Goal: Information Seeking & Learning: Learn about a topic

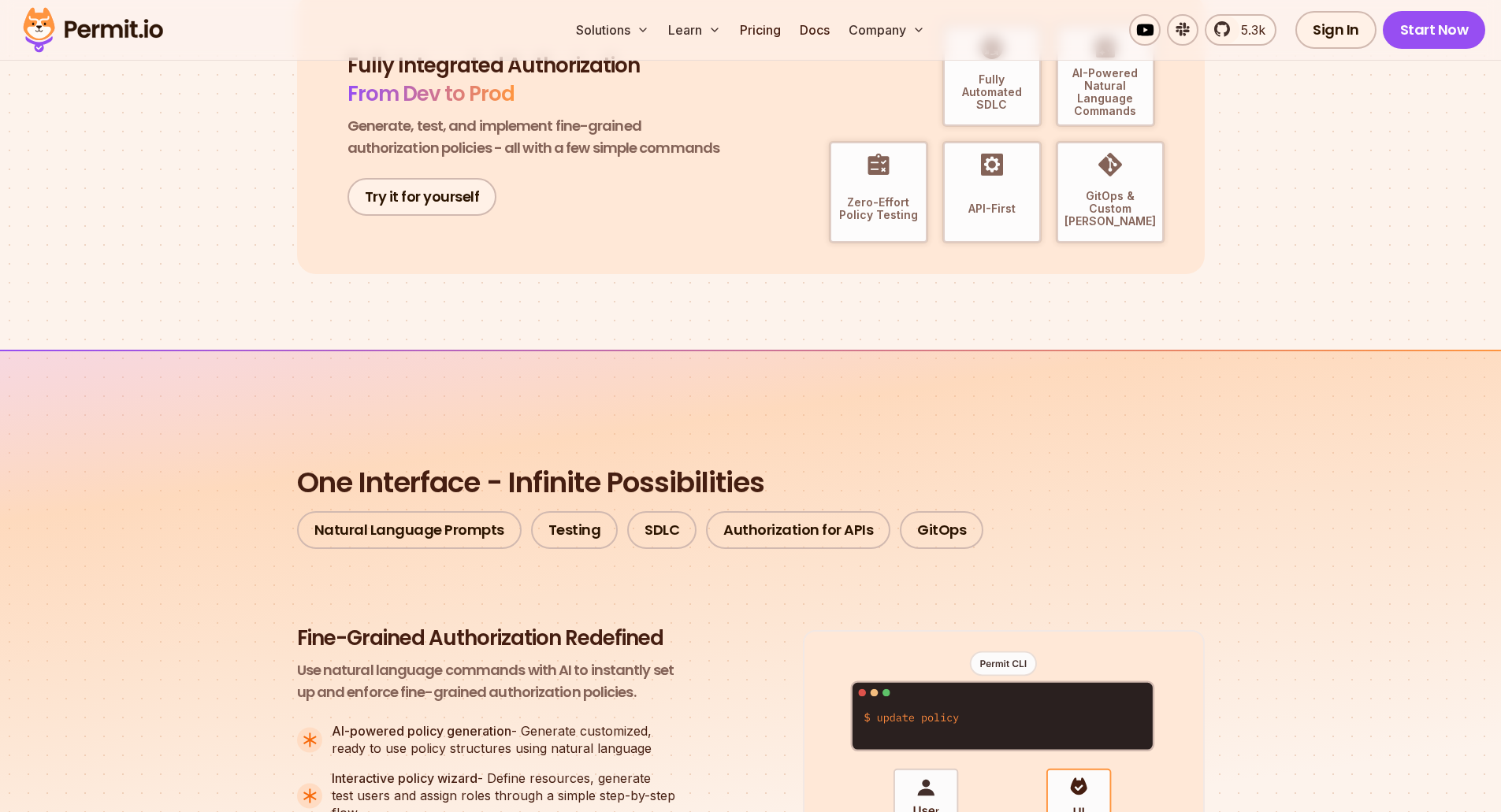
scroll to position [945, 0]
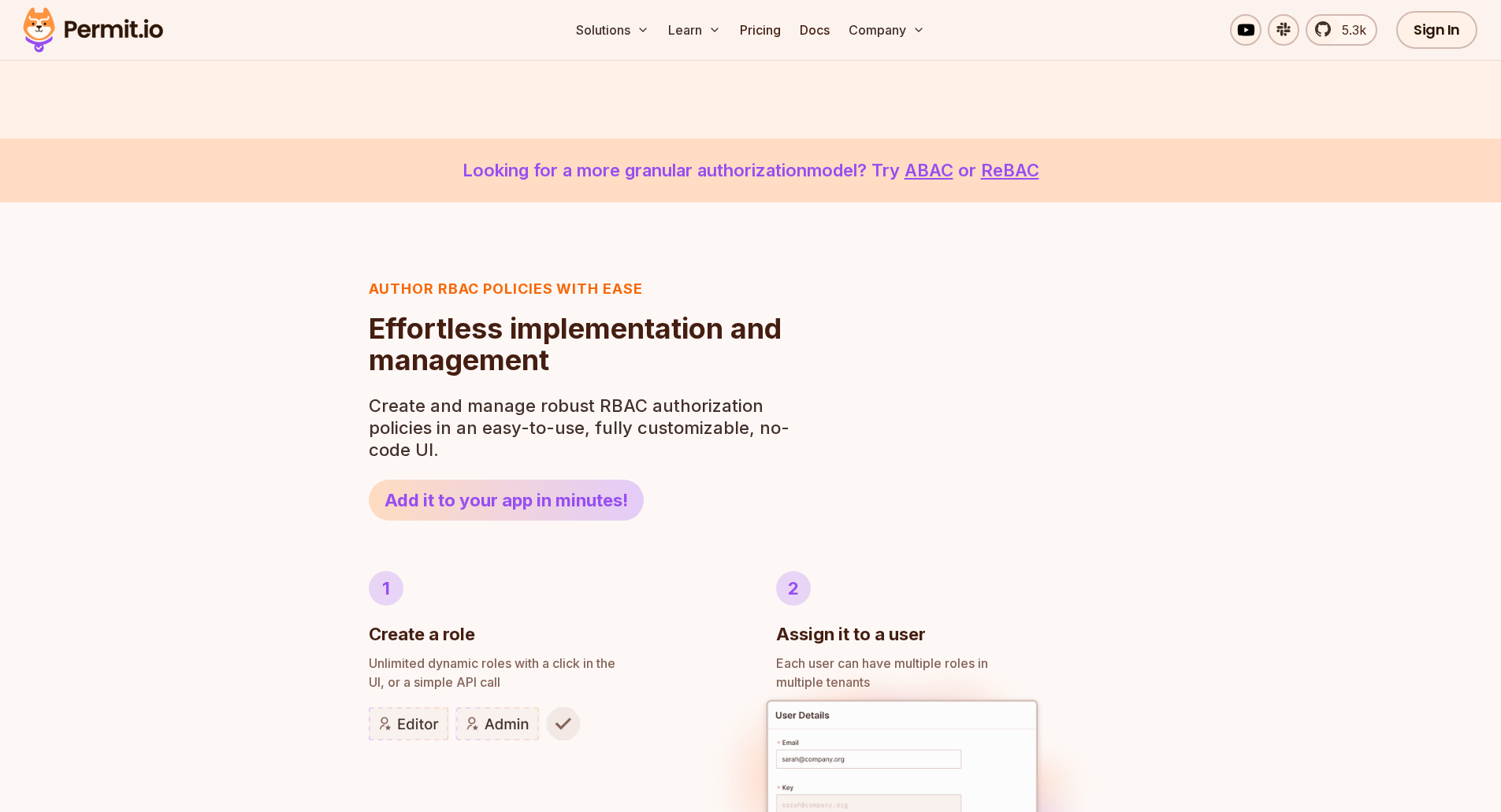
scroll to position [112, 0]
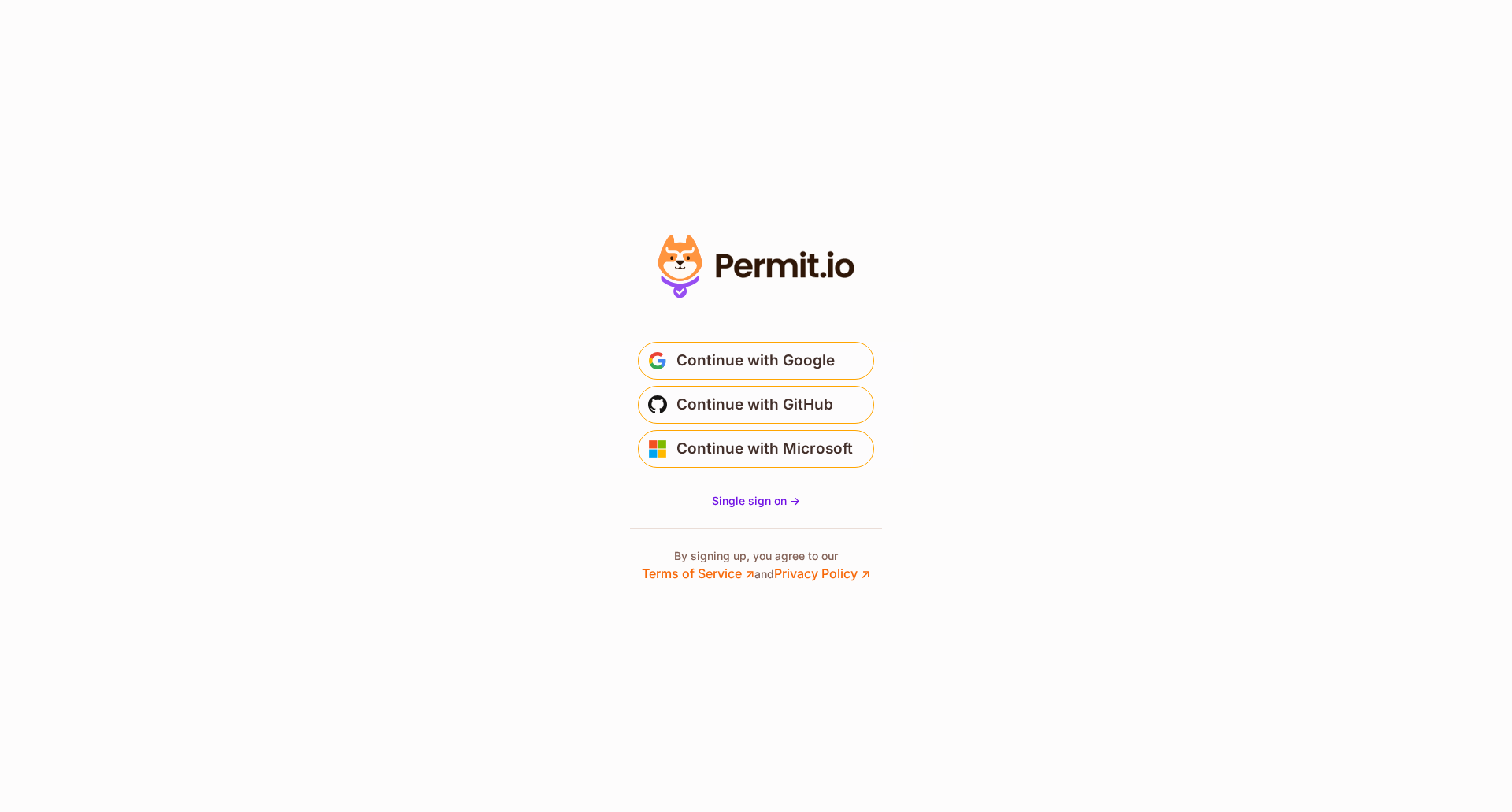
click at [802, 497] on div at bounding box center [756, 406] width 315 height 353
click at [771, 500] on span "Single sign on ->" at bounding box center [756, 500] width 89 height 14
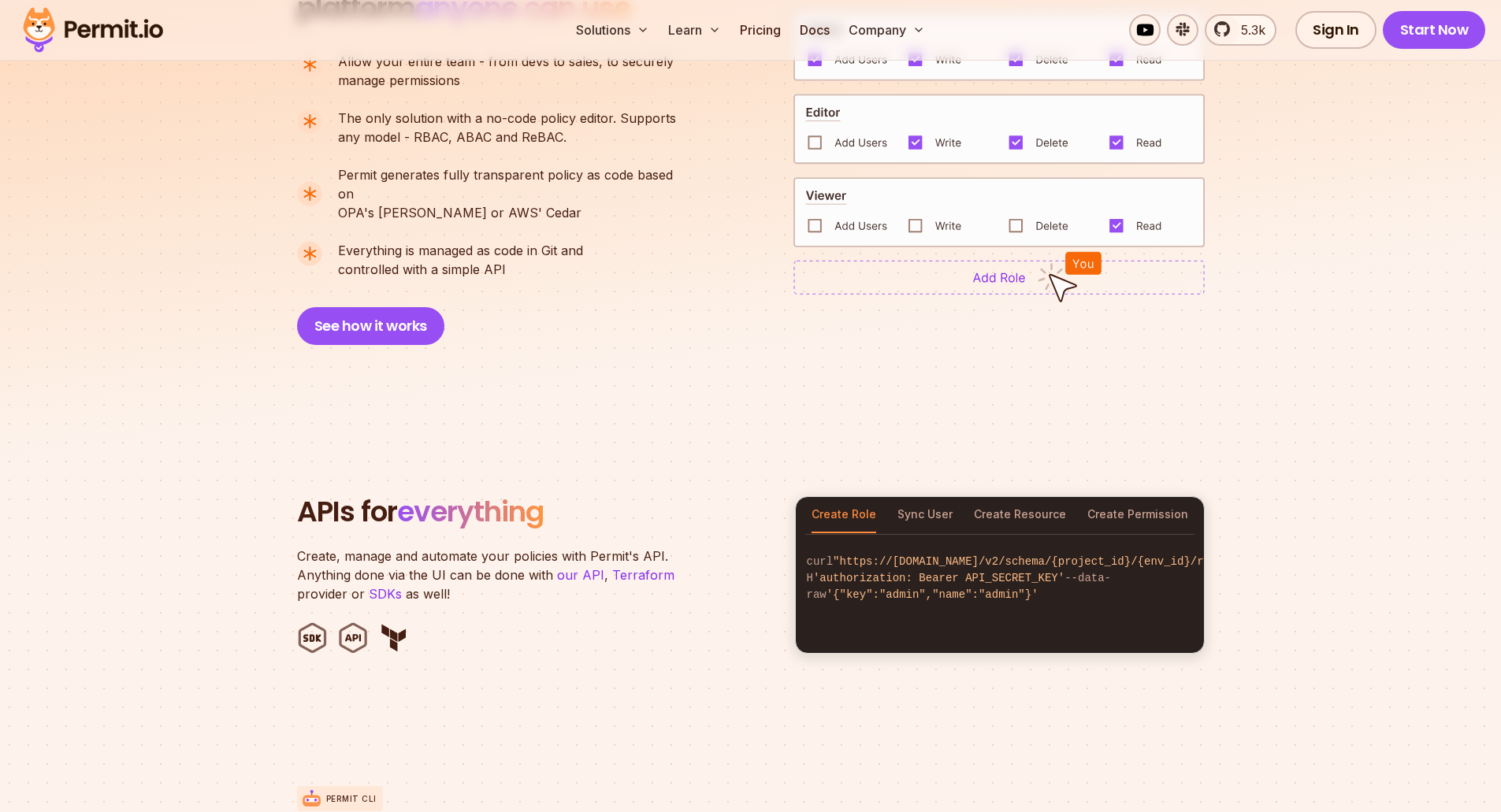
scroll to position [1339, 0]
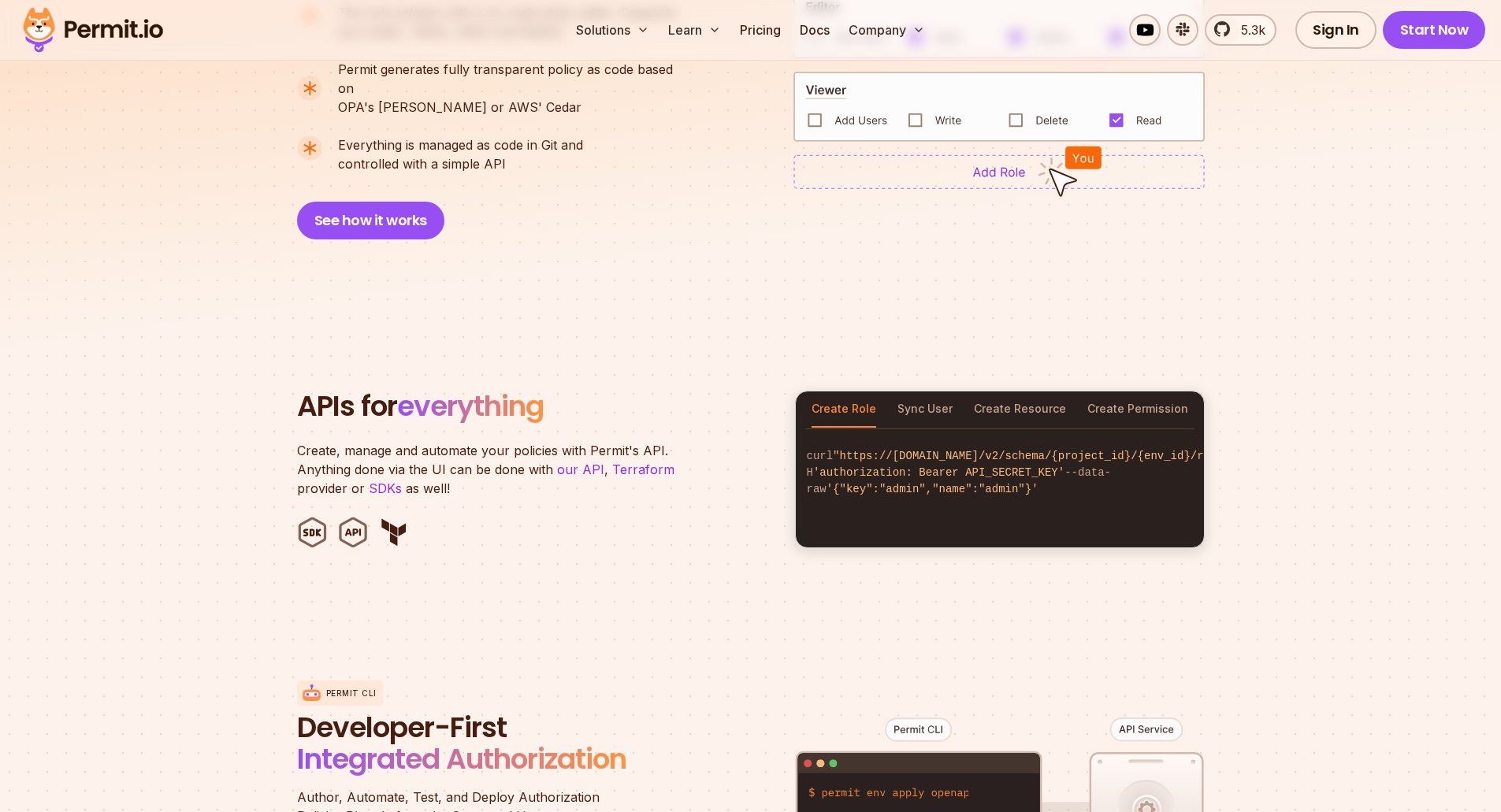
click at [957, 393] on div "Create Role Sync User Create Resource Create Permission" at bounding box center [1000, 409] width 408 height 36
click at [938, 391] on button "Sync User" at bounding box center [924, 409] width 55 height 36
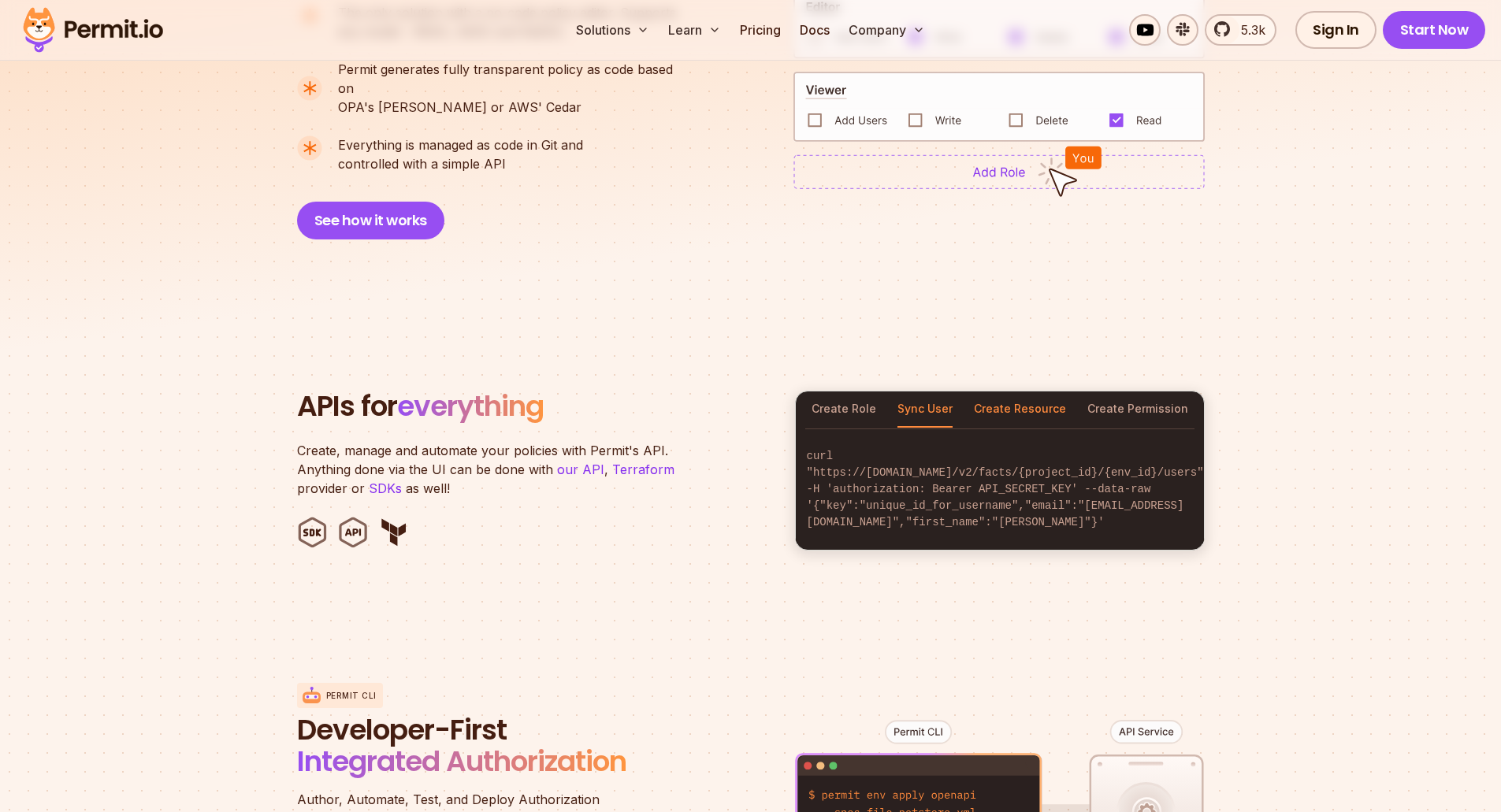
click at [999, 391] on button "Create Resource" at bounding box center [1020, 409] width 92 height 36
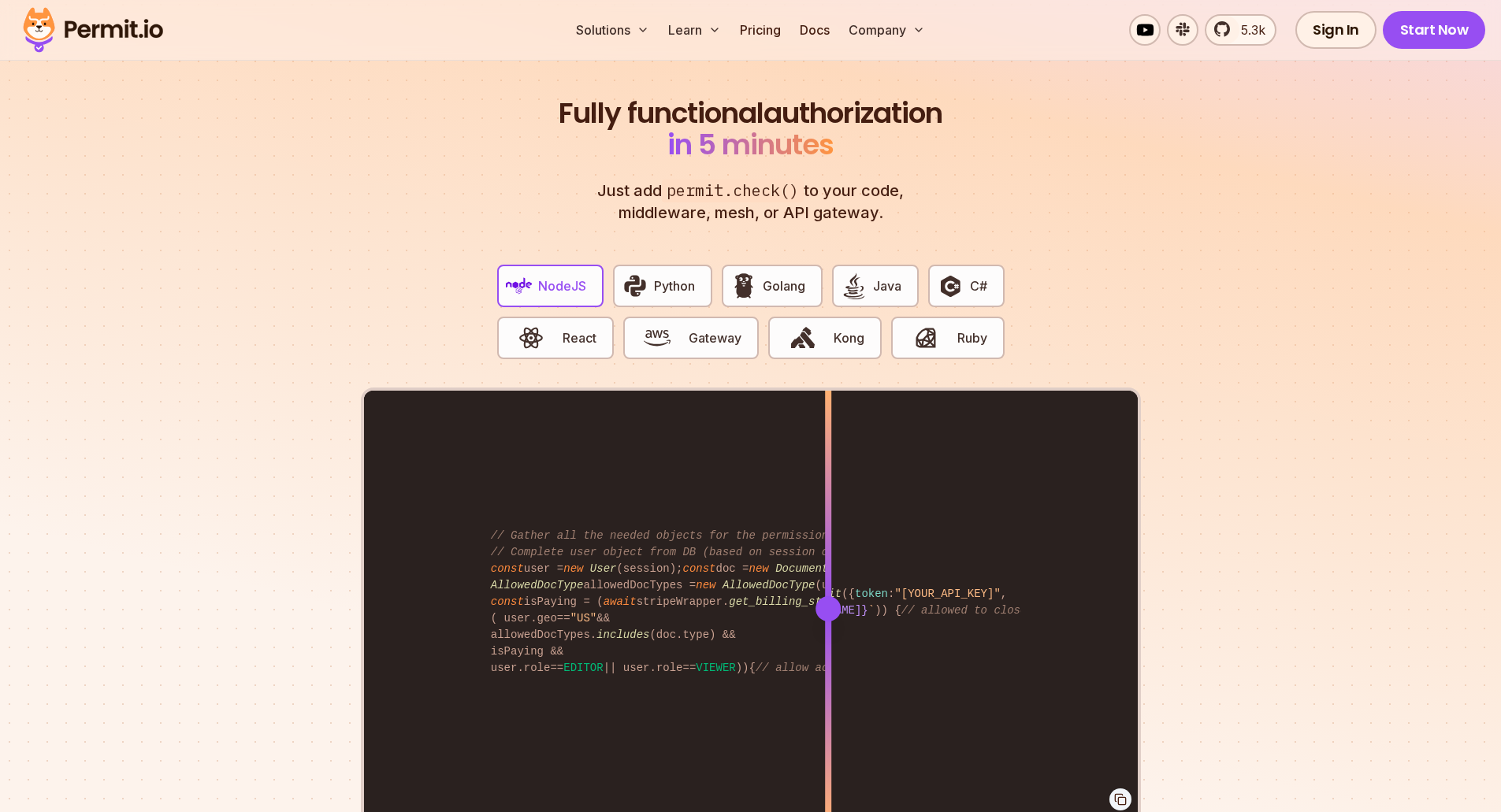
scroll to position [2992, 0]
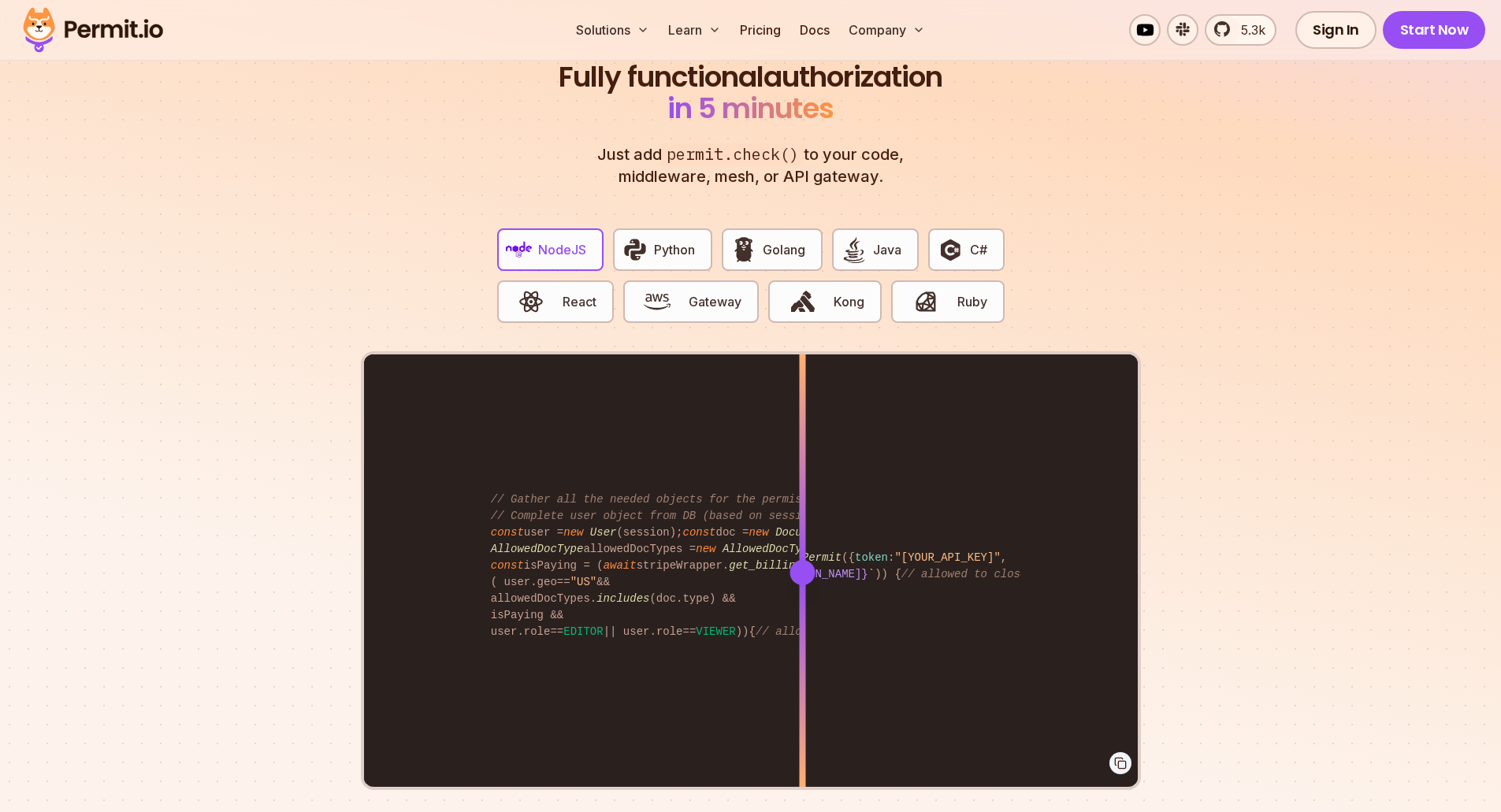
drag, startPoint x: 829, startPoint y: 553, endPoint x: 802, endPoint y: 556, distance: 27.2
click at [802, 560] on div at bounding box center [802, 573] width 25 height 25
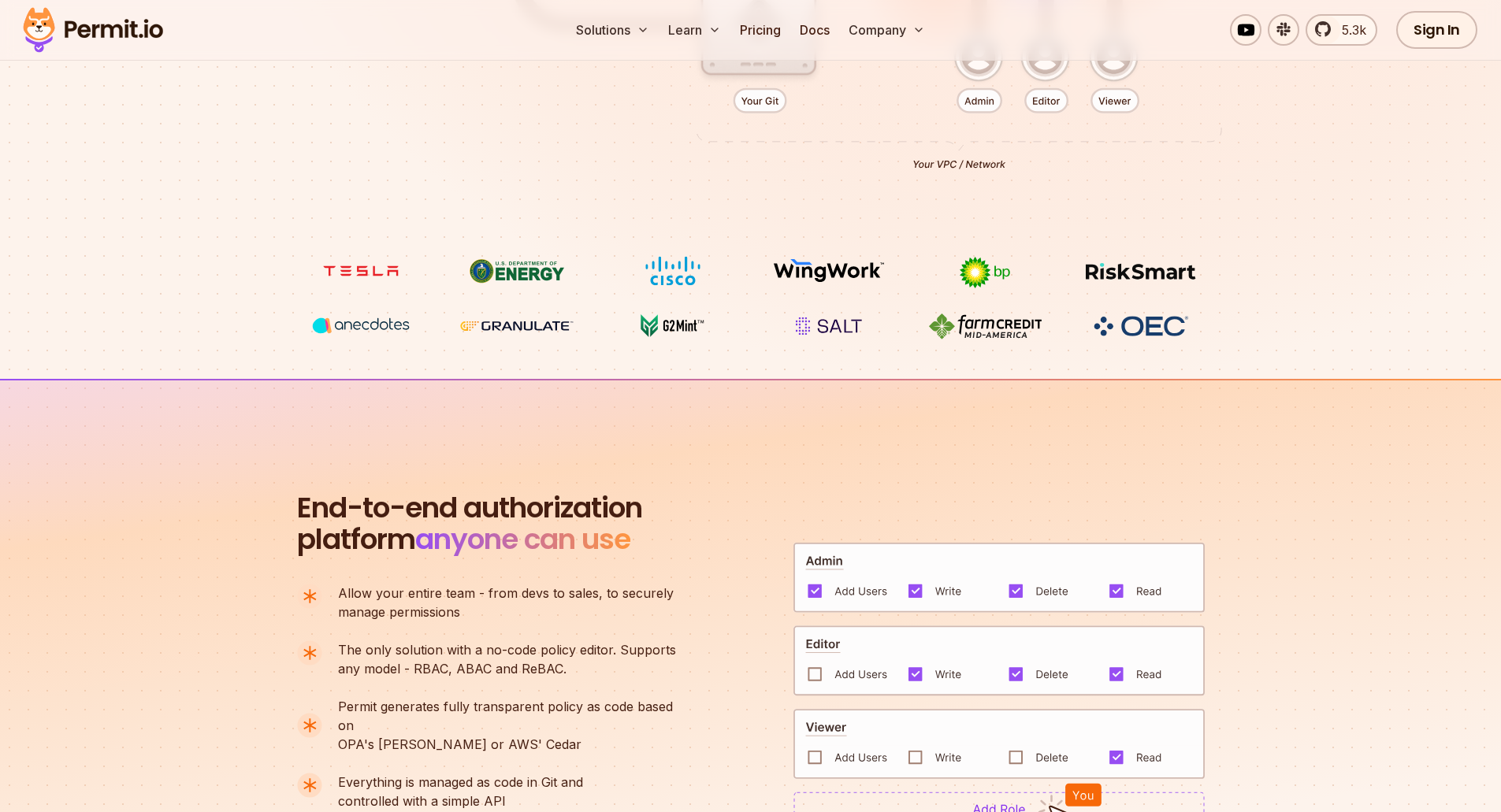
scroll to position [0, 0]
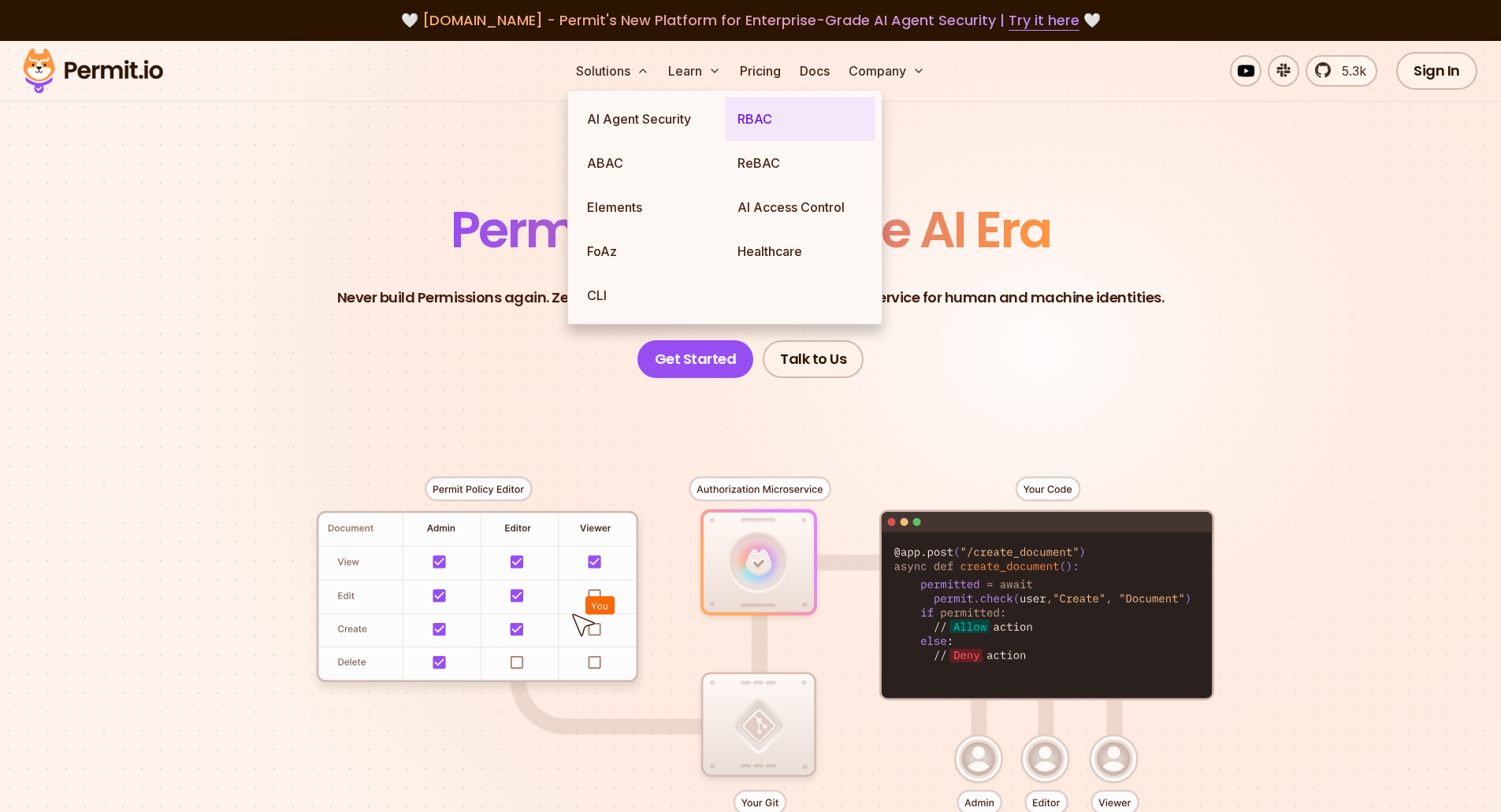
click at [746, 126] on link "RBAC" at bounding box center [800, 118] width 151 height 44
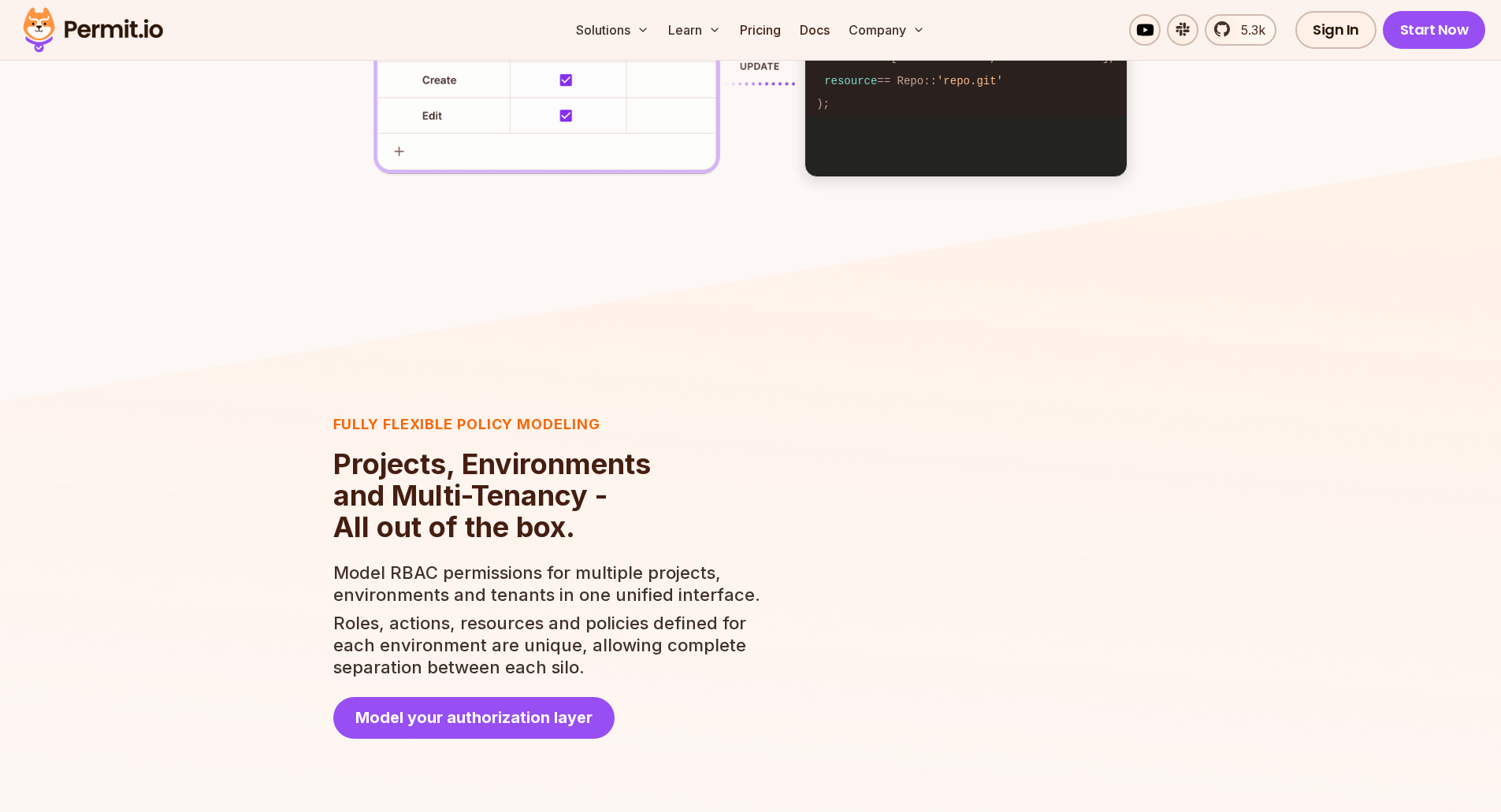
scroll to position [2835, 0]
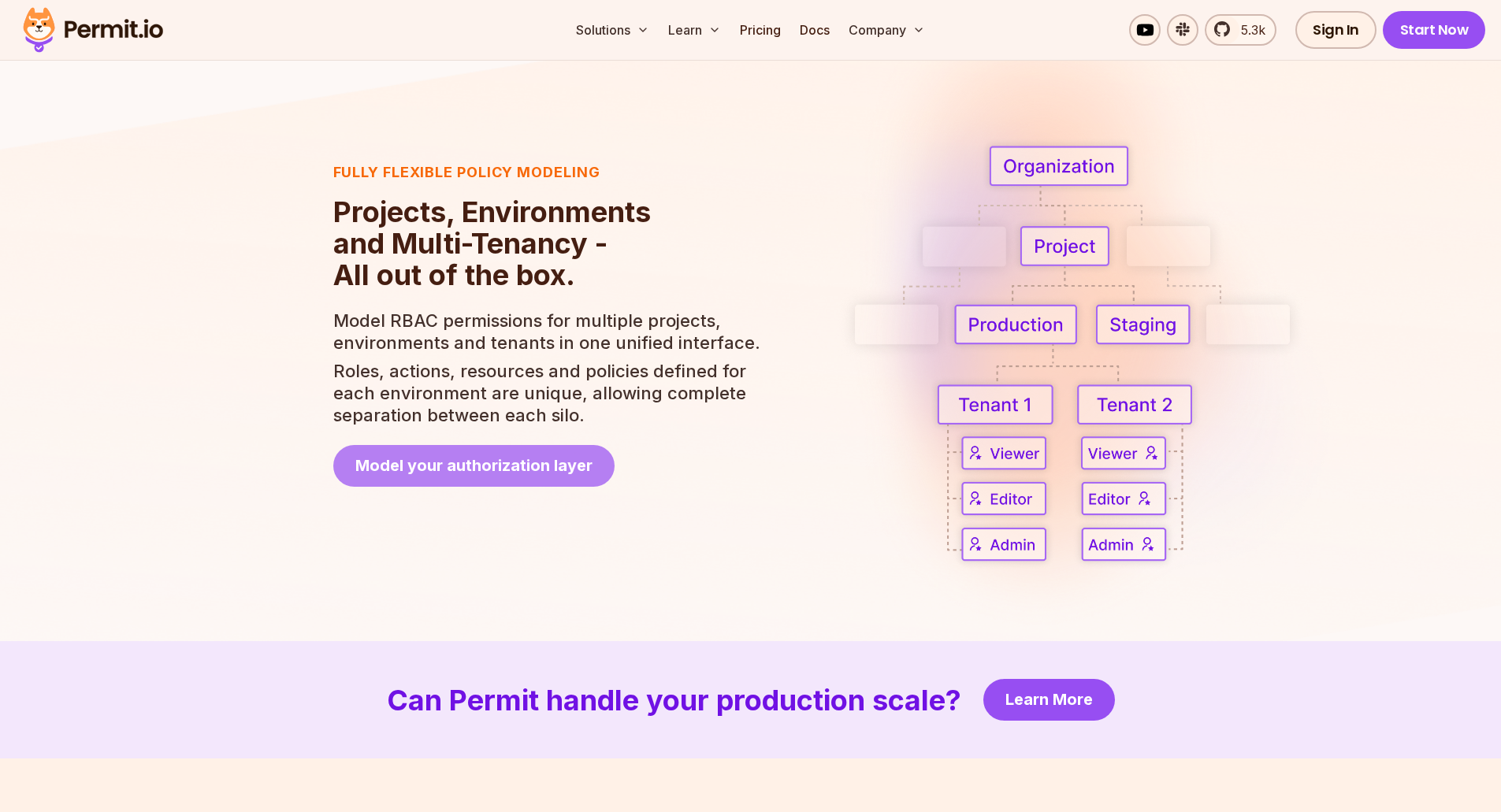
click at [584, 471] on span "Model your authorization layer" at bounding box center [474, 465] width 237 height 22
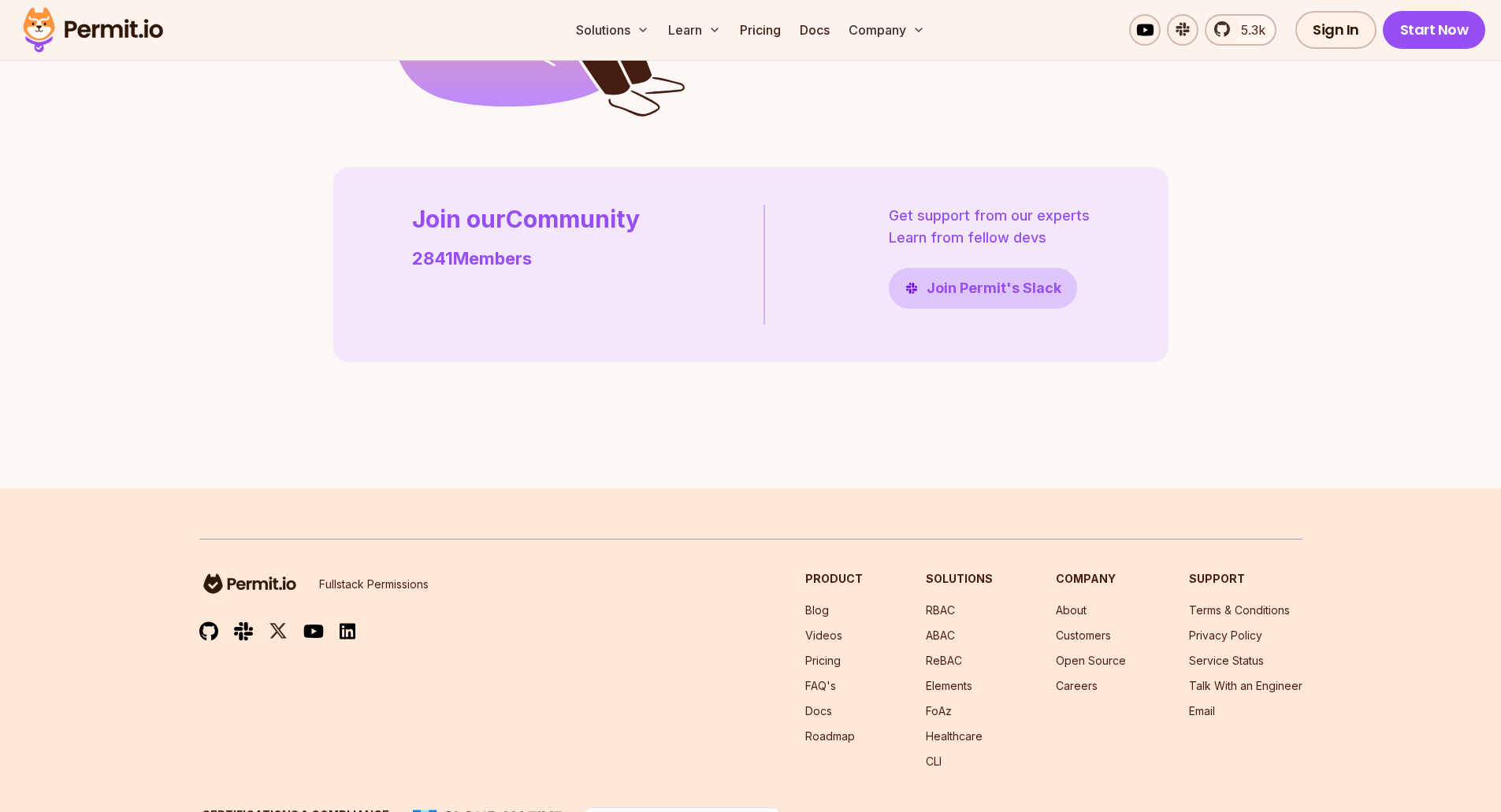
scroll to position [4174, 0]
click at [774, 23] on link "Pricing" at bounding box center [760, 30] width 53 height 32
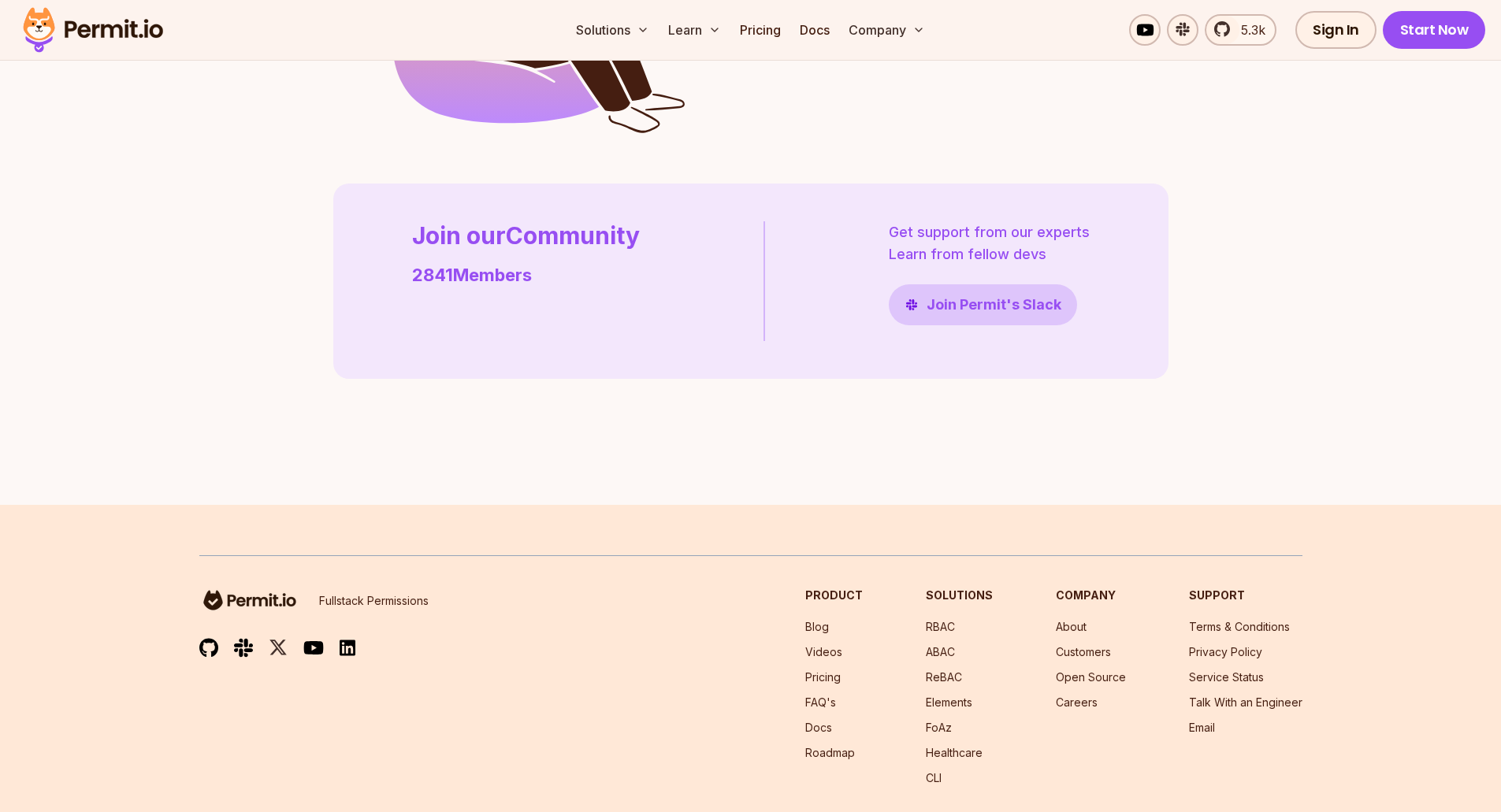
scroll to position [4174, 0]
